Goal: Task Accomplishment & Management: Manage account settings

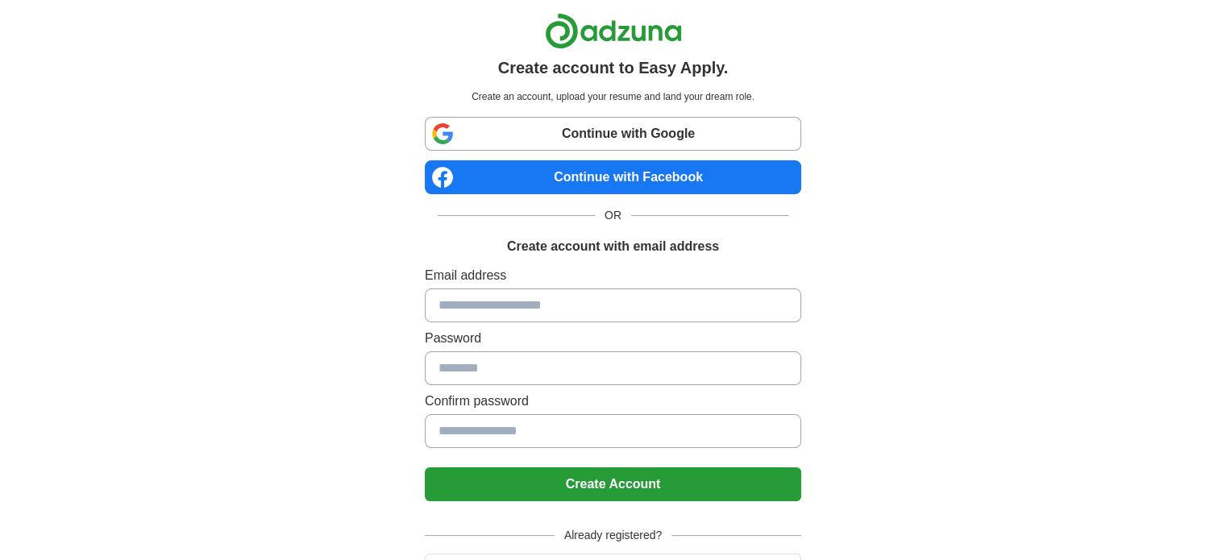
click at [555, 293] on input at bounding box center [613, 306] width 377 height 34
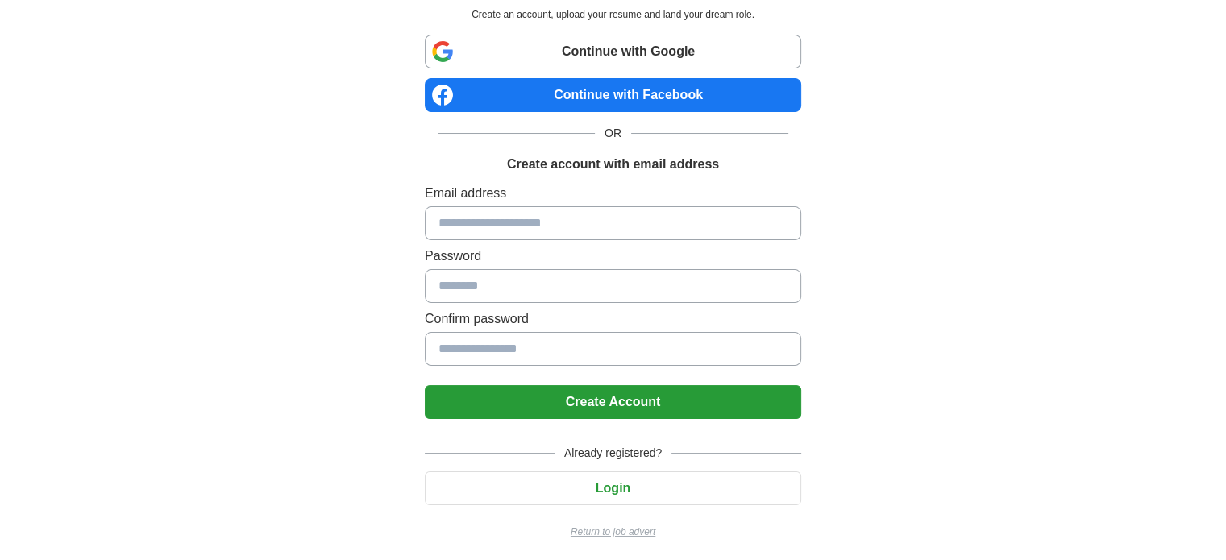
scroll to position [84, 0]
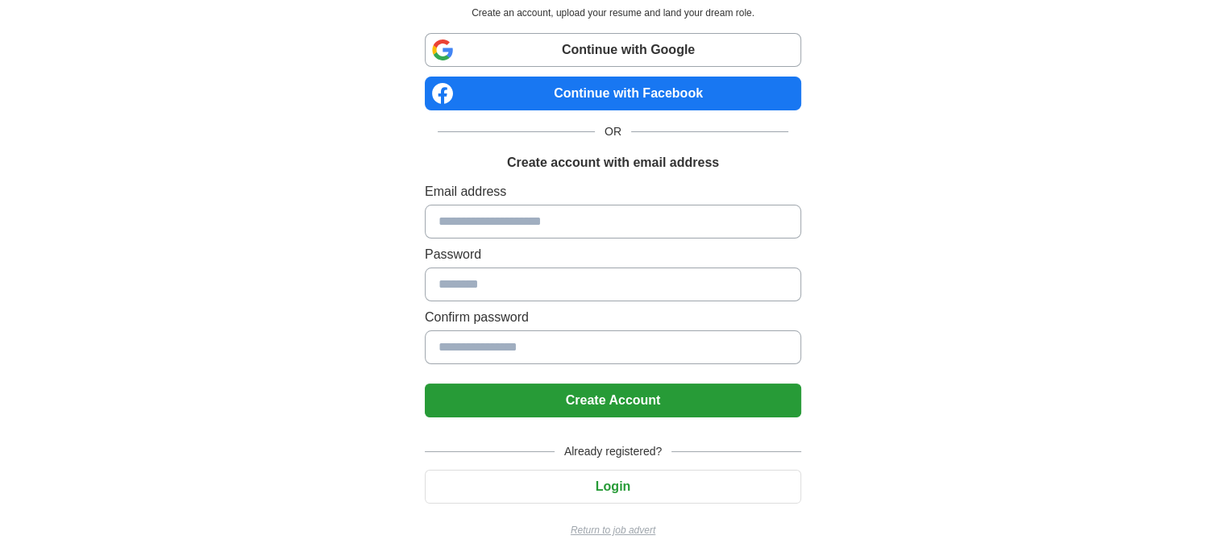
click at [659, 496] on button "Login" at bounding box center [613, 487] width 377 height 34
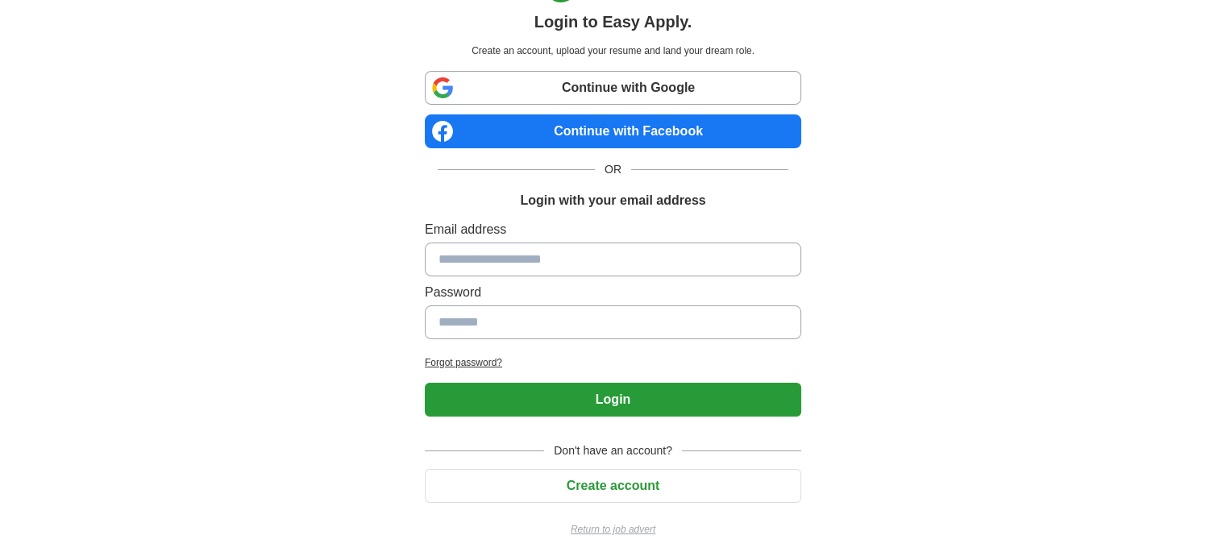
click at [593, 263] on input at bounding box center [613, 260] width 377 height 34
type input "**********"
click at [645, 393] on button "Login" at bounding box center [613, 400] width 377 height 34
